Goal: Transaction & Acquisition: Download file/media

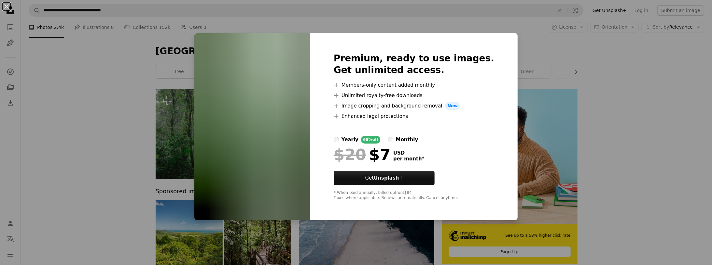
click at [541, 41] on div "An X shape Premium, ready to use images. Get unlimited access. A plus sign Memb…" at bounding box center [356, 132] width 712 height 265
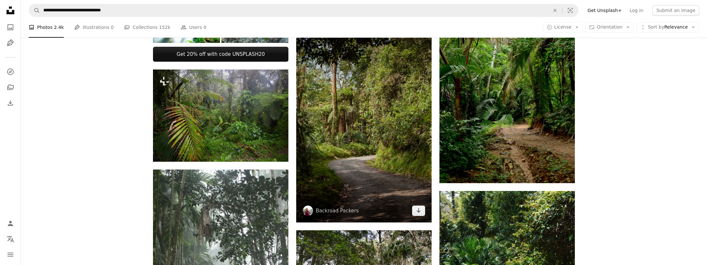
scroll to position [260, 0]
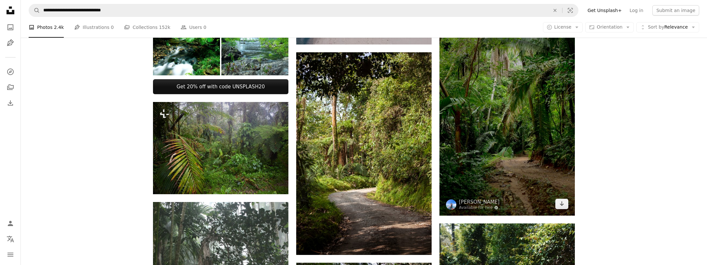
click at [513, 89] on img at bounding box center [506, 114] width 135 height 204
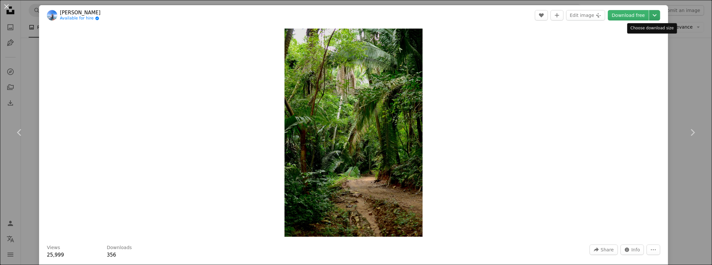
click at [649, 13] on icon "Chevron down" at bounding box center [654, 15] width 10 height 8
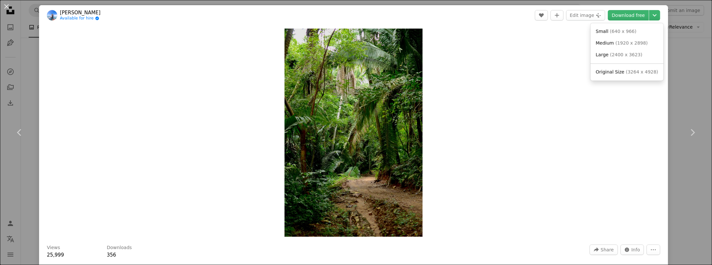
click at [29, 62] on dialog "An X shape Chevron left Chevron right [PERSON_NAME] Available for hire A checkm…" at bounding box center [356, 132] width 712 height 265
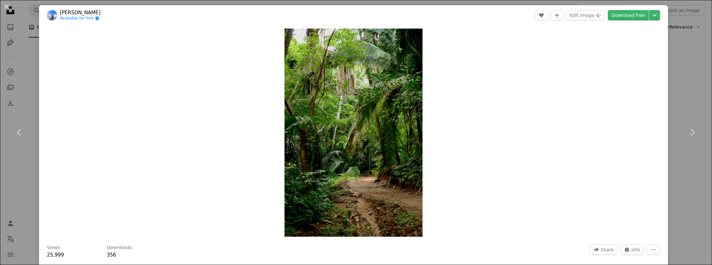
click at [677, 60] on div "An X shape Chevron left Chevron right [PERSON_NAME] Available for hire A checkm…" at bounding box center [356, 132] width 712 height 265
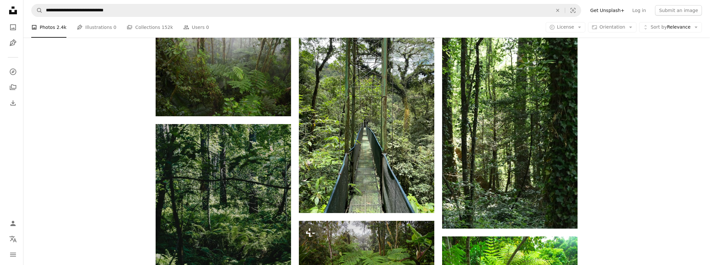
scroll to position [846, 0]
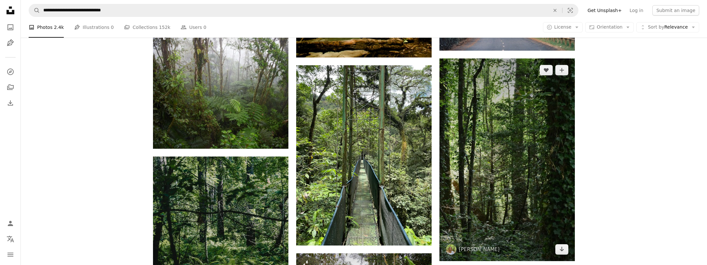
click at [512, 213] on img at bounding box center [506, 160] width 135 height 203
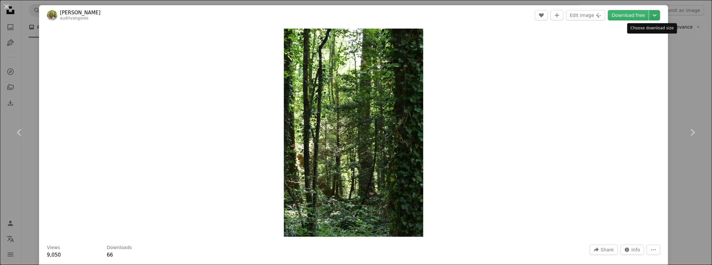
click at [651, 16] on icon "Chevron down" at bounding box center [654, 15] width 10 height 8
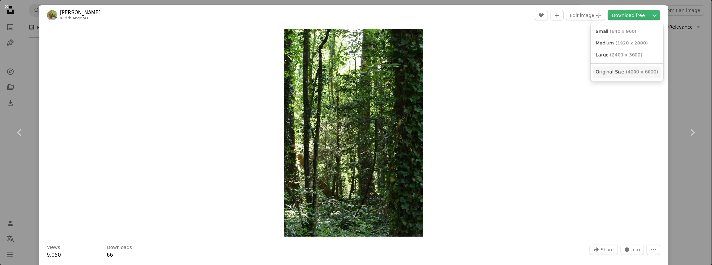
click at [625, 68] on link "Original Size ( 4000 x 6000 )" at bounding box center [627, 72] width 68 height 12
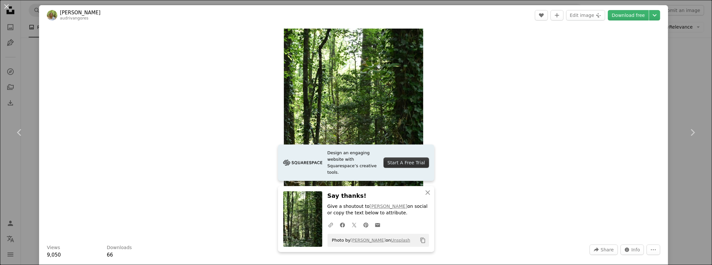
click at [533, 127] on div "Zoom in" at bounding box center [353, 132] width 629 height 215
click at [650, 10] on header "[PERSON_NAME] audrivangores A heart A plus sign Edit image Plus sign for Unspla…" at bounding box center [353, 15] width 629 height 20
click at [649, 11] on button "Chevron down" at bounding box center [654, 15] width 11 height 10
click at [621, 69] on span "Original Size" at bounding box center [609, 71] width 29 height 5
